Goal: Find specific page/section: Find specific page/section

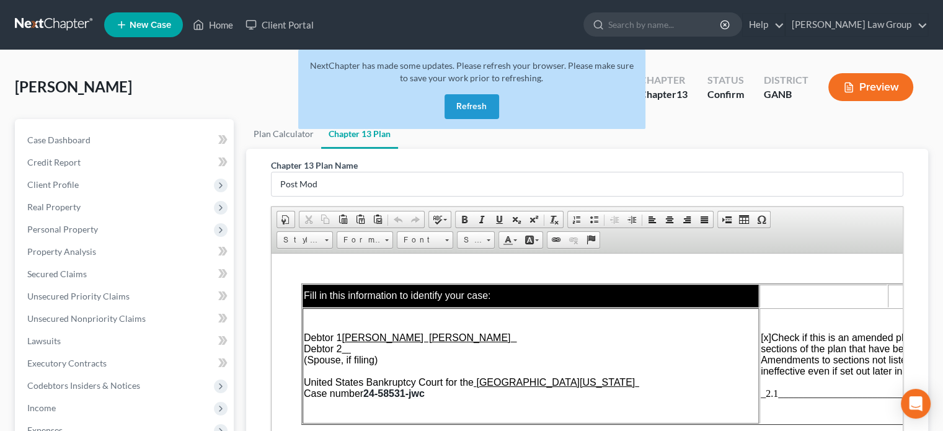
click at [469, 105] on button "Refresh" at bounding box center [472, 106] width 55 height 25
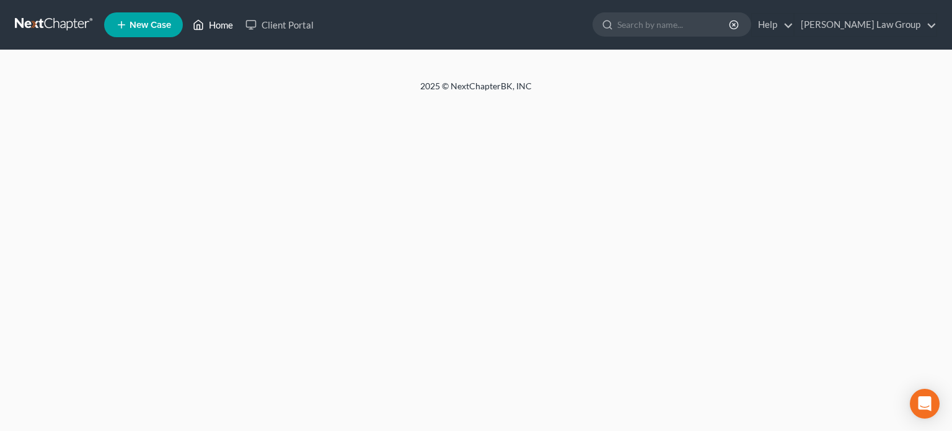
click at [219, 24] on link "Home" at bounding box center [213, 25] width 53 height 22
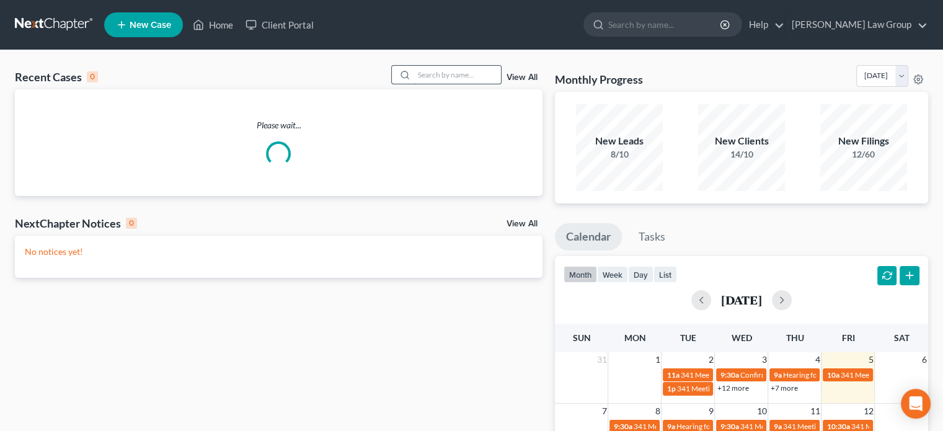
click at [422, 71] on input "search" at bounding box center [457, 75] width 87 height 18
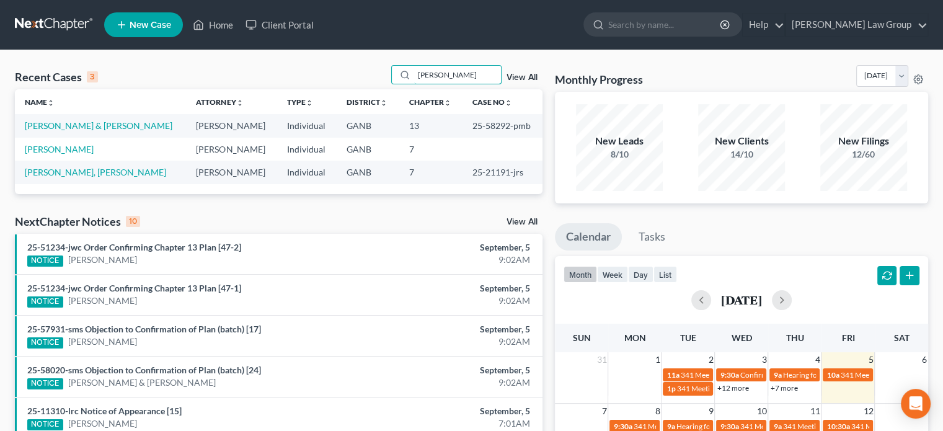
type input "[PERSON_NAME]"
click at [81, 124] on link "[PERSON_NAME] & [PERSON_NAME]" at bounding box center [99, 125] width 148 height 11
